Goal: Communication & Community: Answer question/provide support

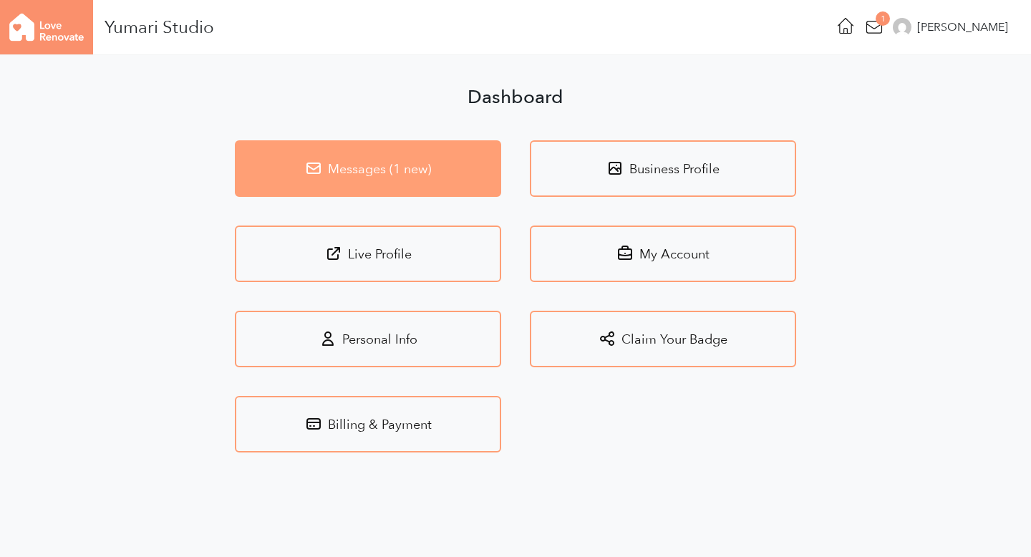
click at [425, 153] on link "Messages (1 new)" at bounding box center [368, 168] width 266 height 57
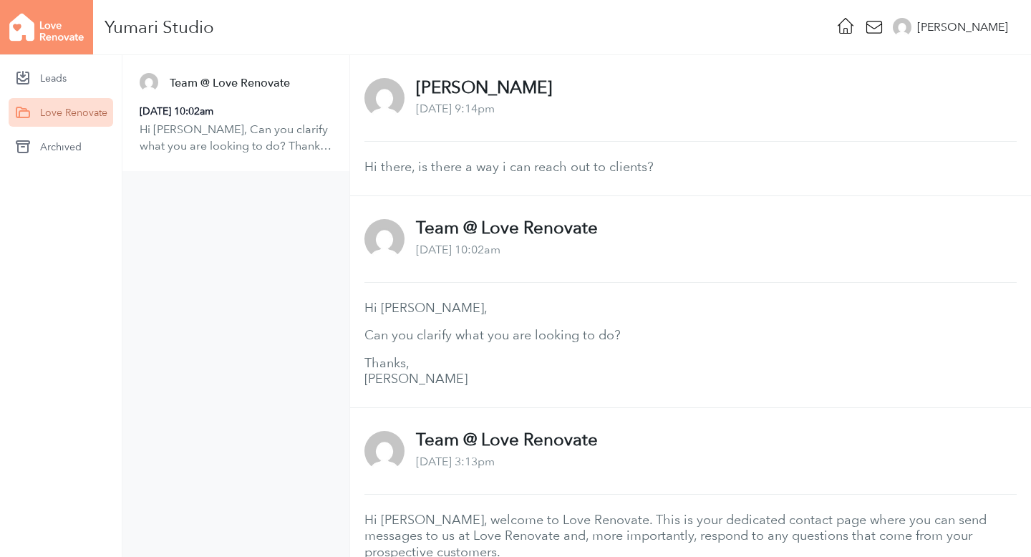
scroll to position [304, 0]
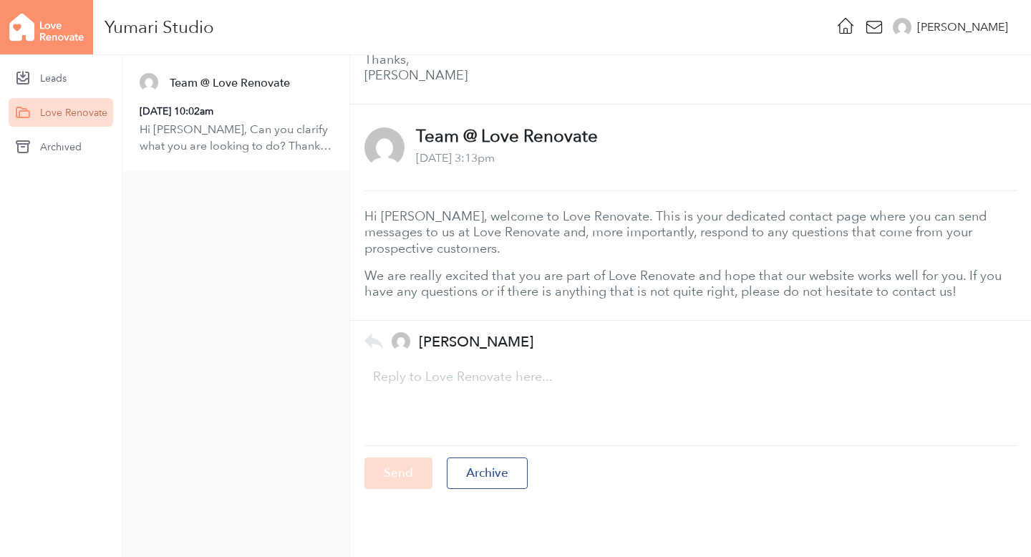
click at [269, 153] on p "Hi [PERSON_NAME], Can you clarify what you are looking to do? Thanks, [PERSON_N…" at bounding box center [236, 138] width 193 height 32
click at [218, 120] on div "Team @ Love Renovate [DATE] 10:02am Hi [PERSON_NAME], Can you clarify what you …" at bounding box center [235, 113] width 227 height 116
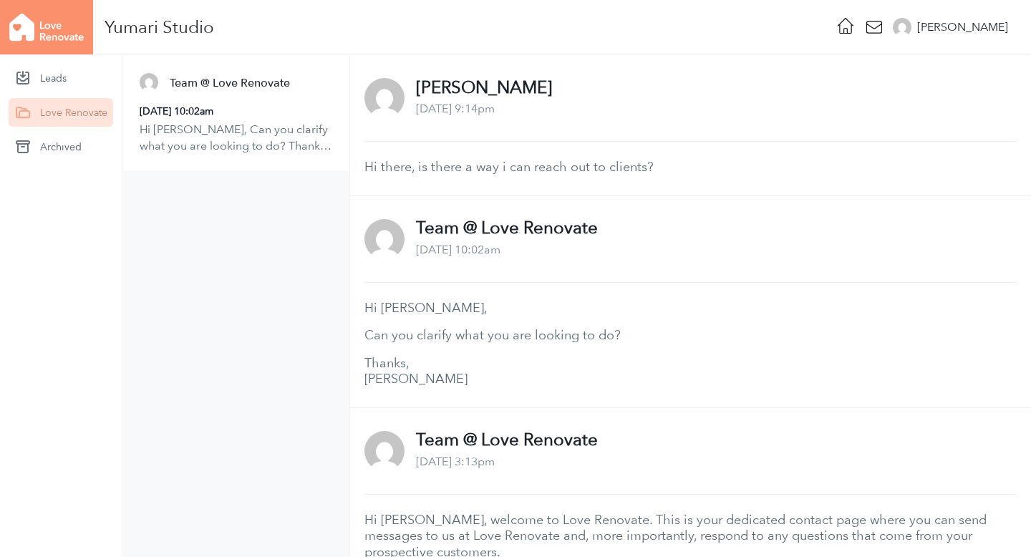
scroll to position [304, 0]
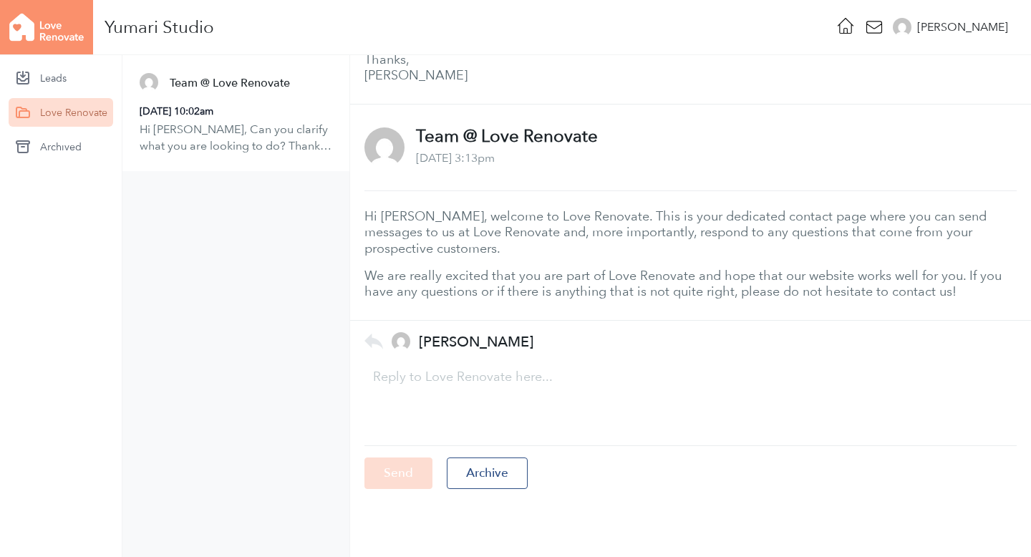
click at [193, 137] on p "Hi [PERSON_NAME], Can you clarify what you are looking to do? Thanks, [PERSON_N…" at bounding box center [236, 138] width 193 height 32
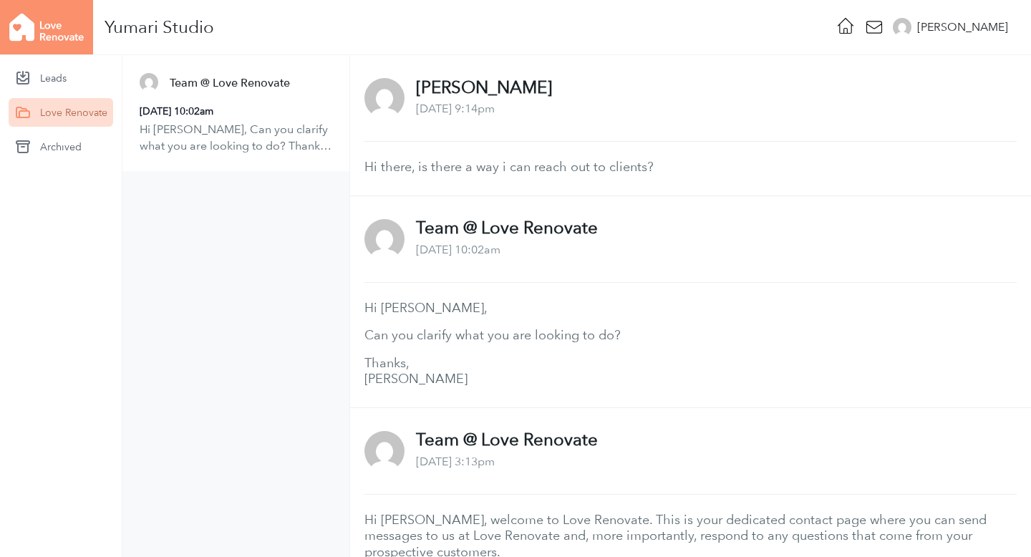
scroll to position [304, 0]
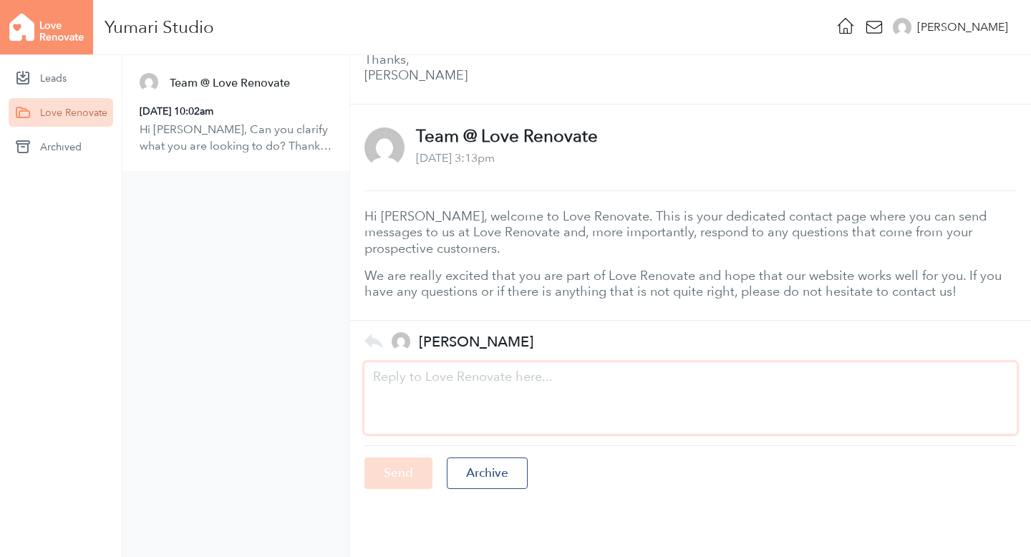
click at [416, 387] on textarea at bounding box center [690, 398] width 652 height 72
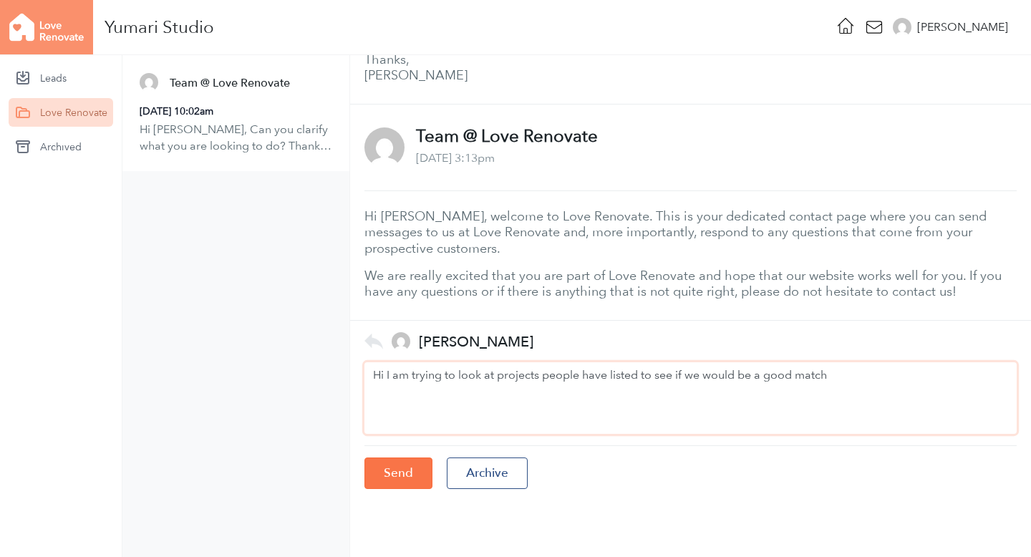
type textarea "Hi I am trying to look at projects people have listed to see if we would be a g…"
click at [384, 468] on input "Send" at bounding box center [398, 473] width 68 height 31
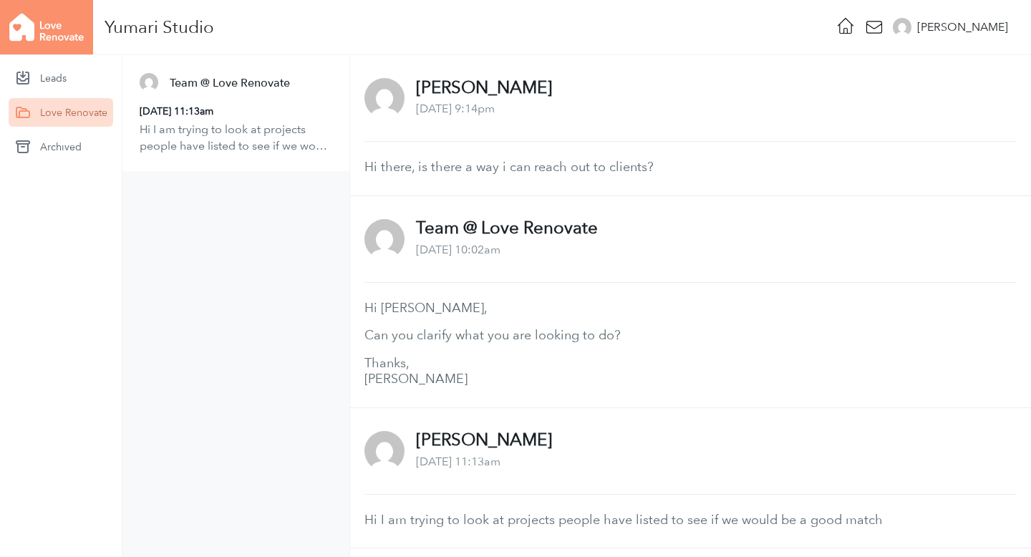
scroll to position [428, 0]
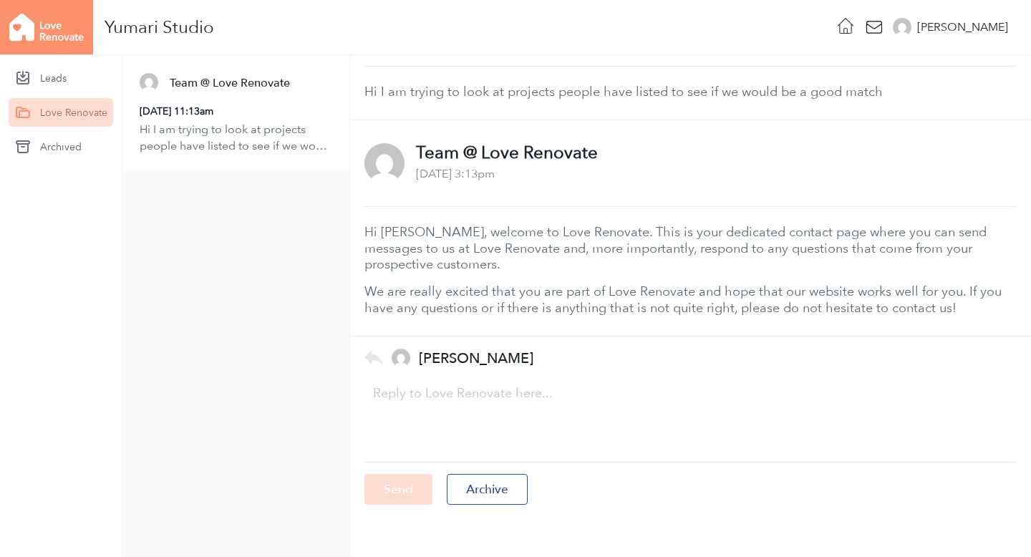
click at [856, 24] on icon at bounding box center [846, 26] width 20 height 20
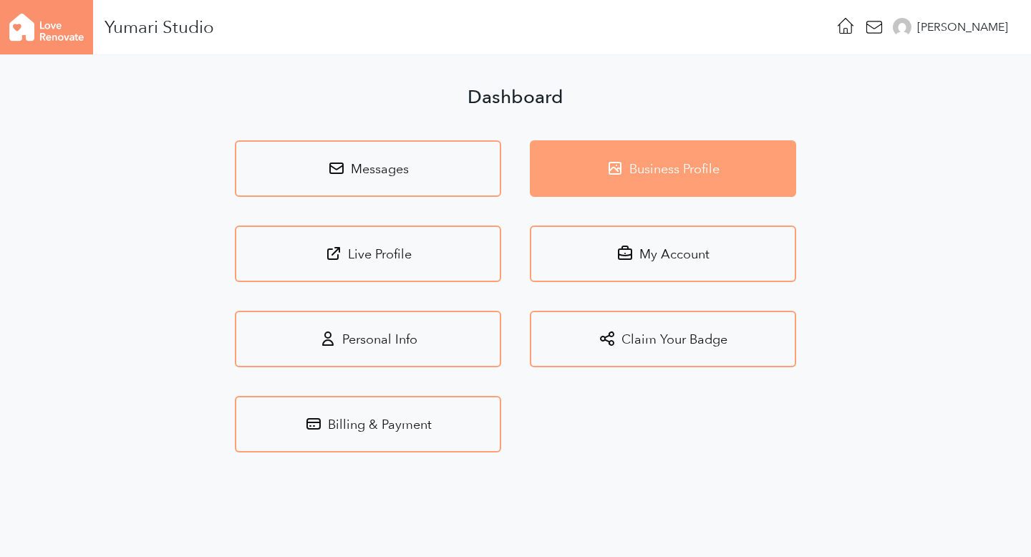
click at [599, 175] on link "Business Profile" at bounding box center [663, 168] width 266 height 57
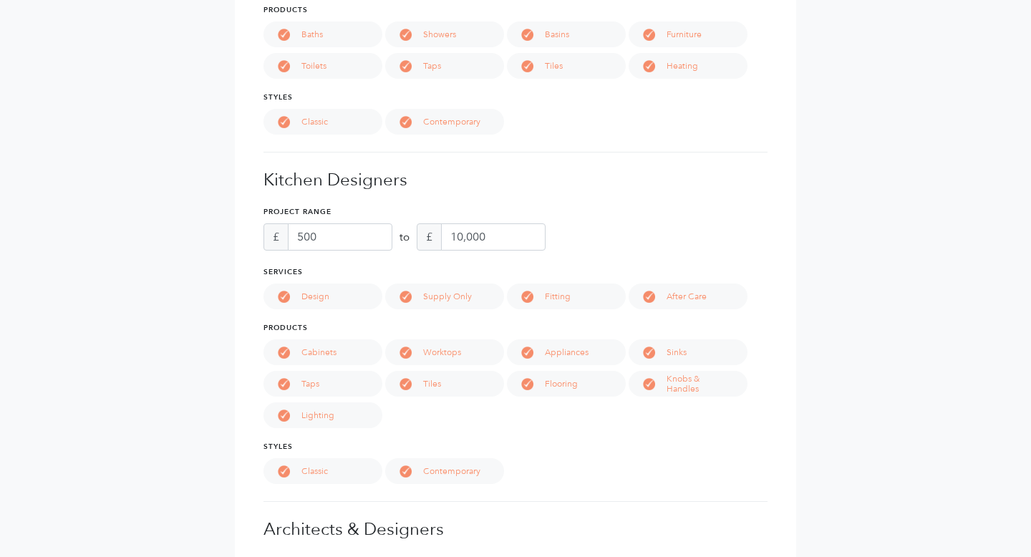
scroll to position [1579, 0]
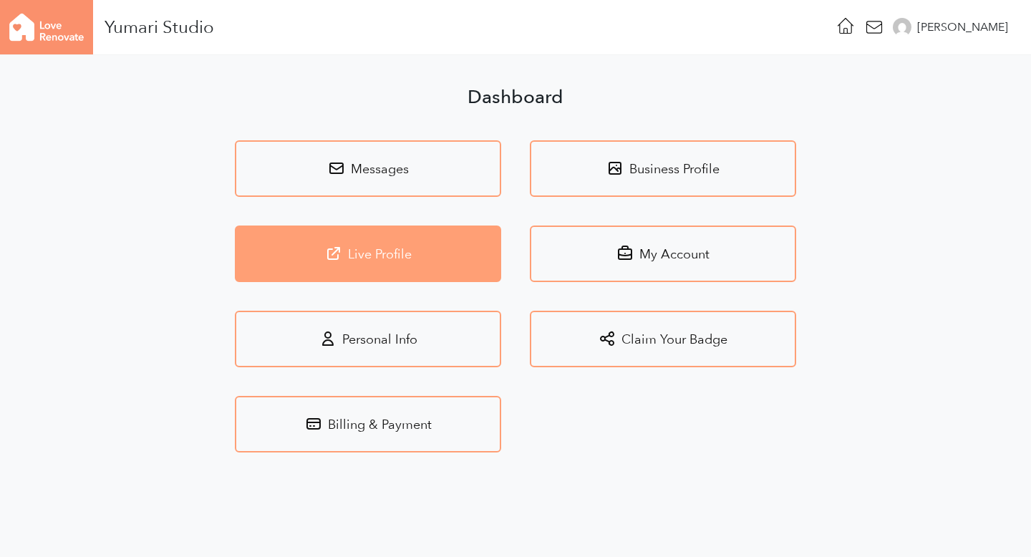
click at [357, 259] on link "Live Profile" at bounding box center [368, 254] width 266 height 57
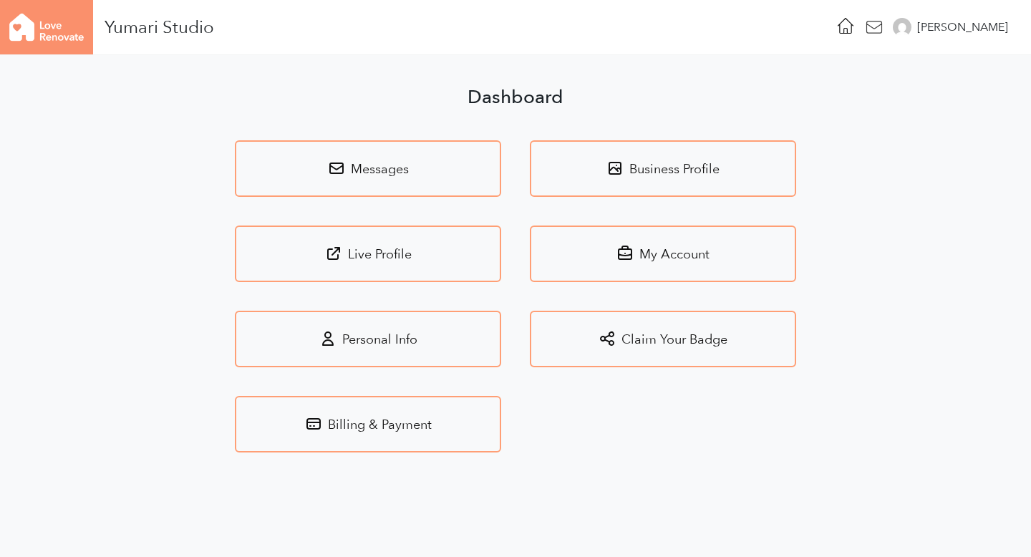
click at [884, 29] on icon at bounding box center [874, 27] width 20 height 20
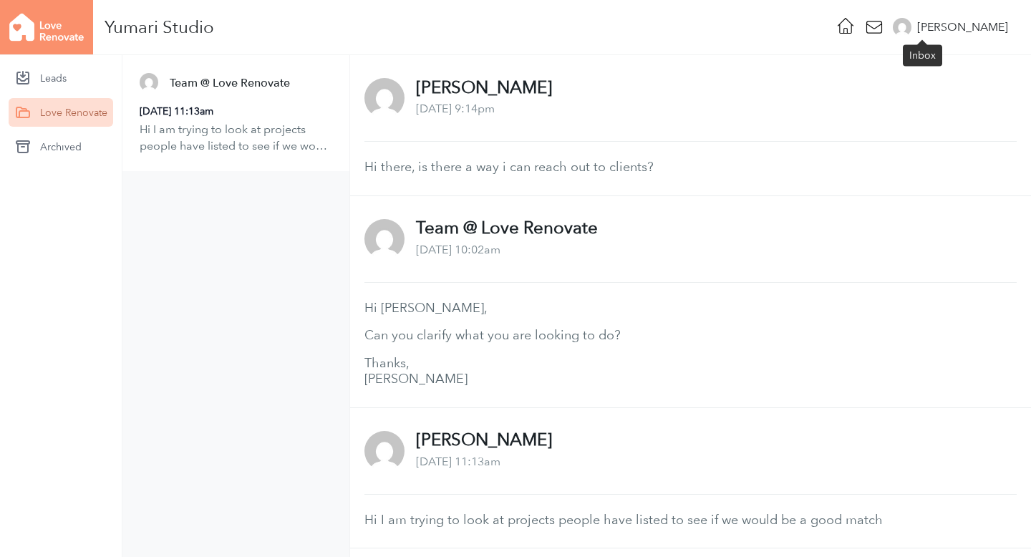
scroll to position [445, 0]
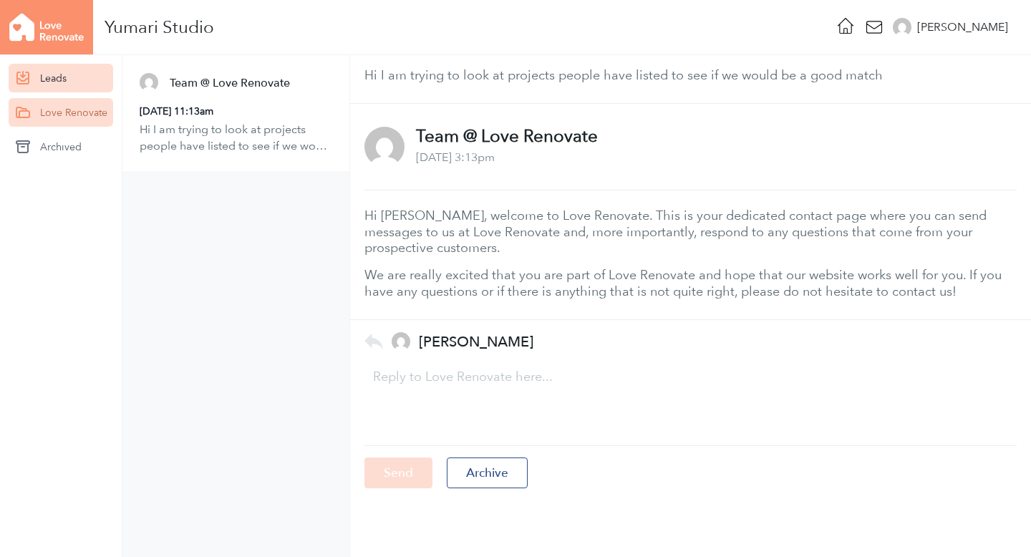
click at [34, 75] on link "Leads" at bounding box center [61, 78] width 105 height 29
